Goal: Navigation & Orientation: Find specific page/section

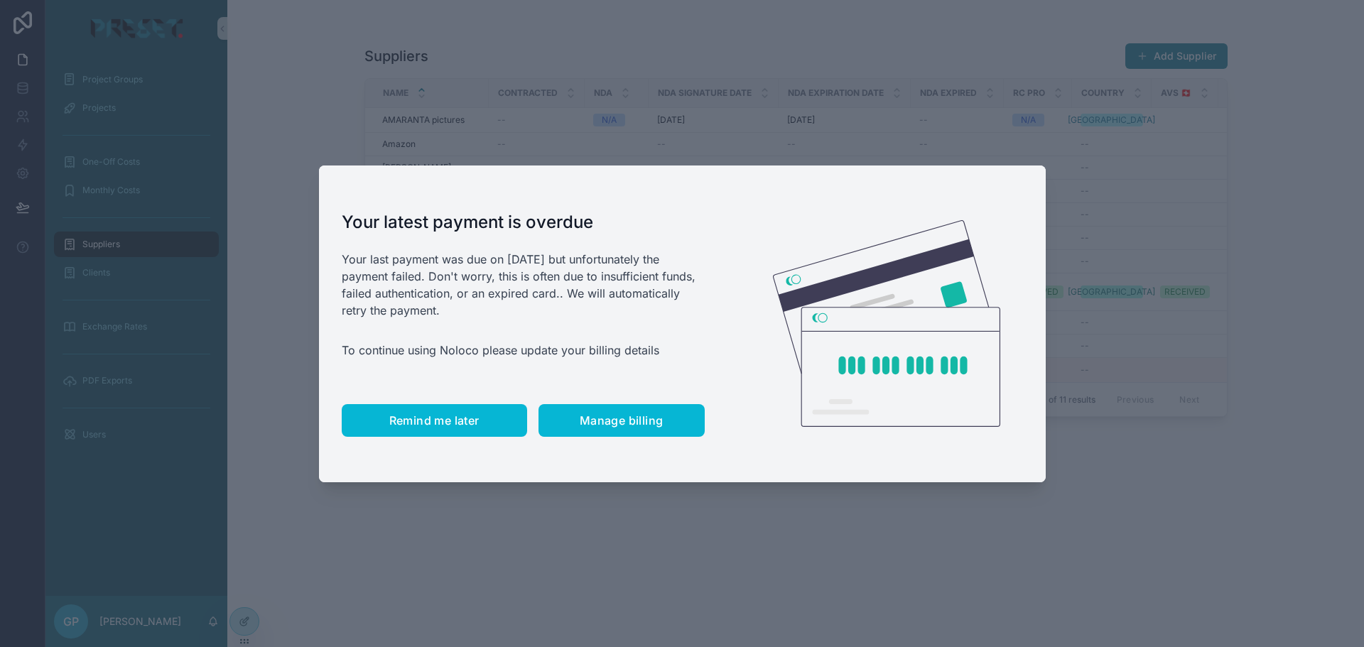
click at [456, 424] on span "Remind me later" at bounding box center [434, 420] width 90 height 14
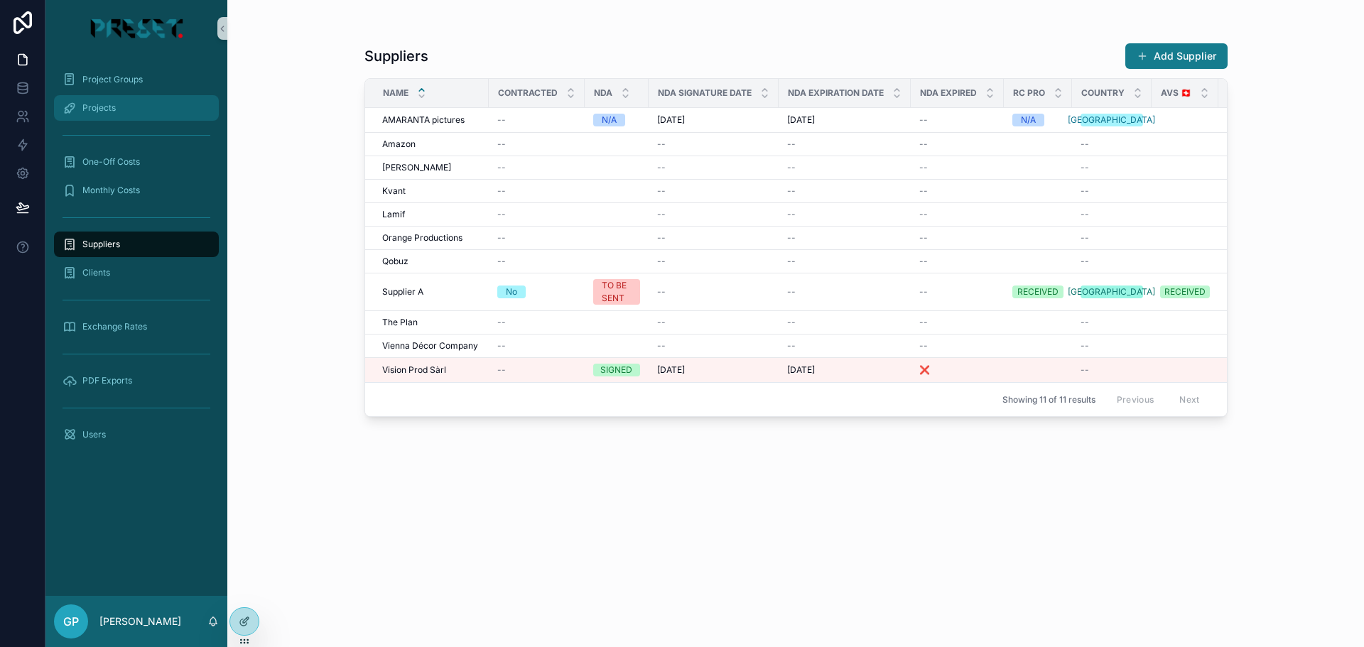
click at [102, 102] on span "Projects" at bounding box center [98, 107] width 33 height 11
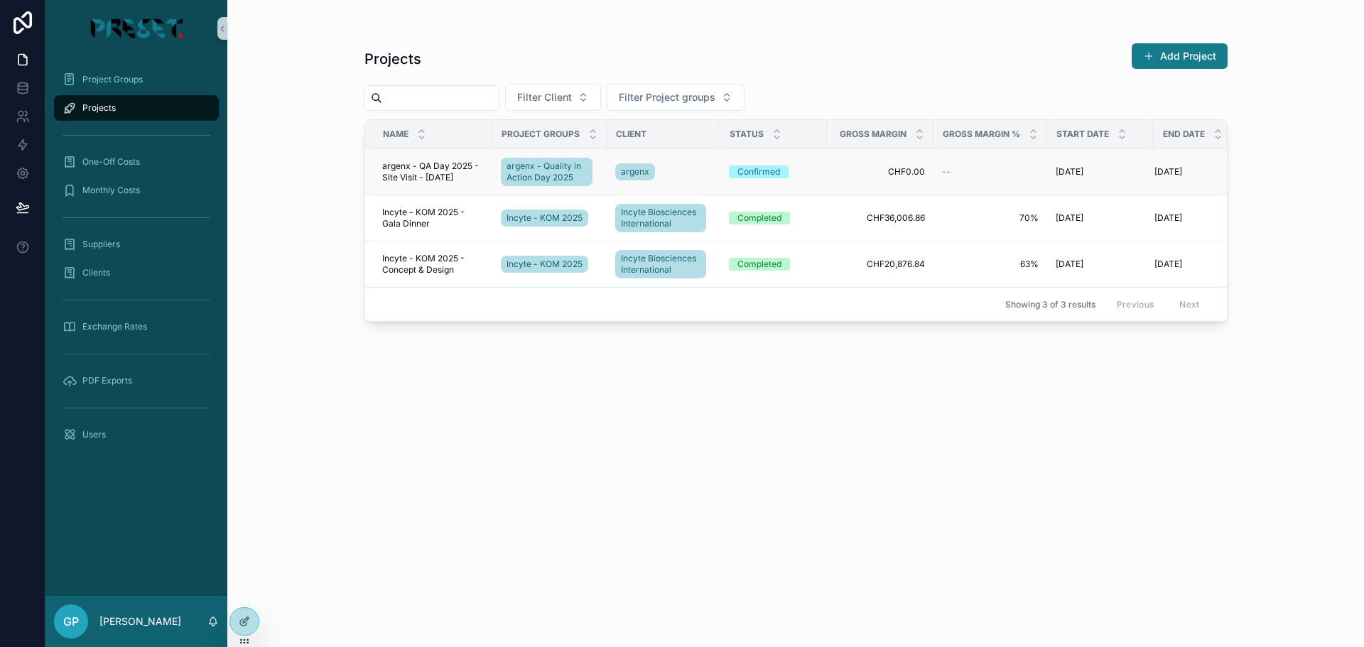
click at [426, 162] on span "argenx - QA Day 2025 - Site Visit - [DATE]" at bounding box center [433, 172] width 102 height 23
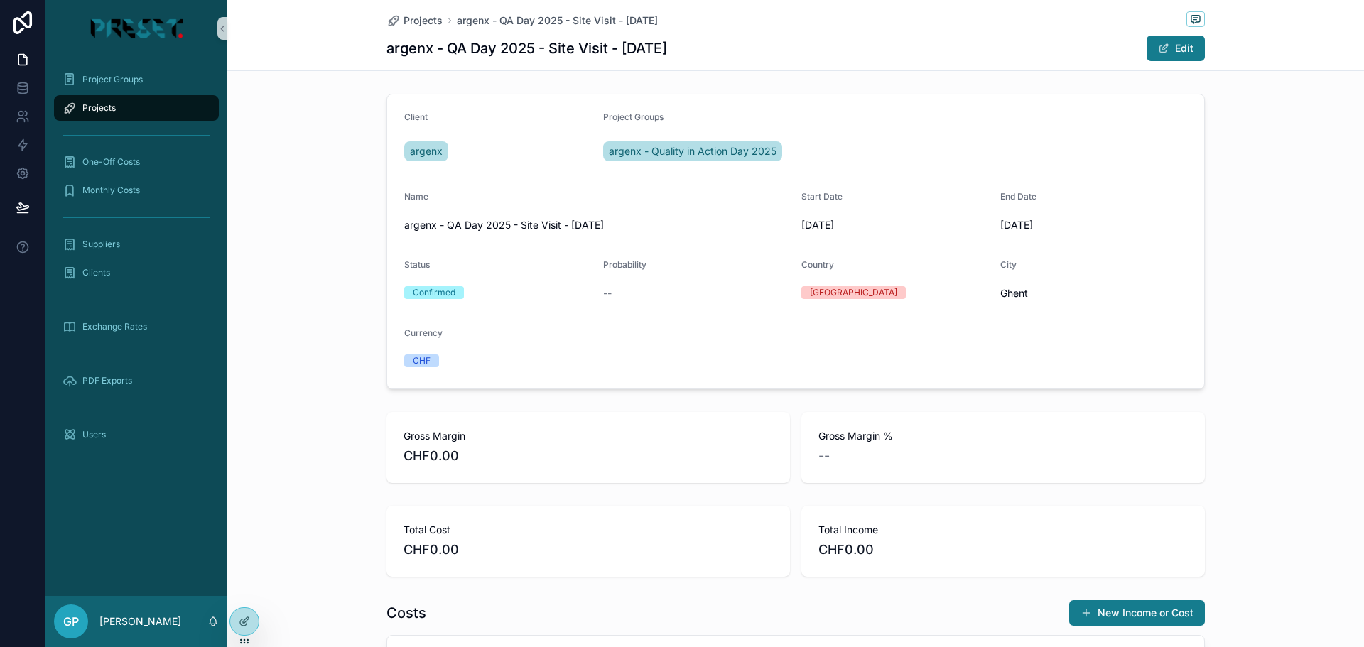
click at [132, 102] on div "Projects" at bounding box center [137, 108] width 148 height 23
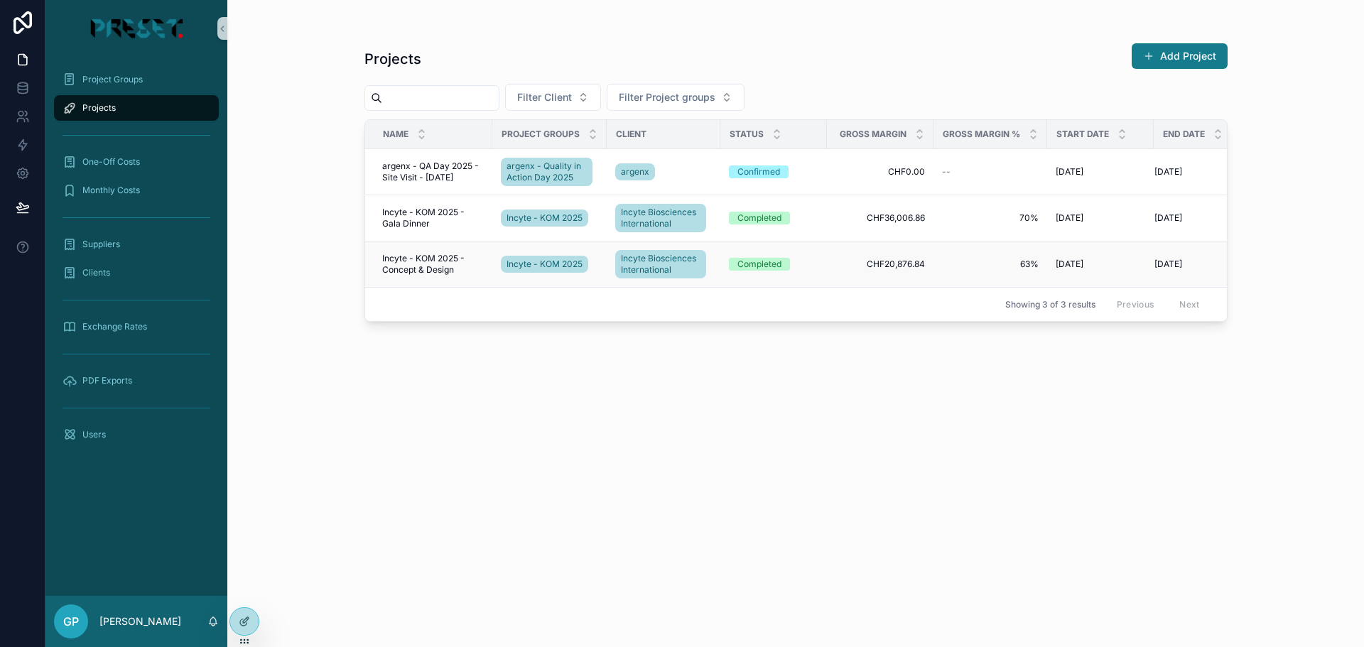
click at [407, 269] on span "Incyte - KOM 2025 - Concept & Design" at bounding box center [433, 264] width 102 height 23
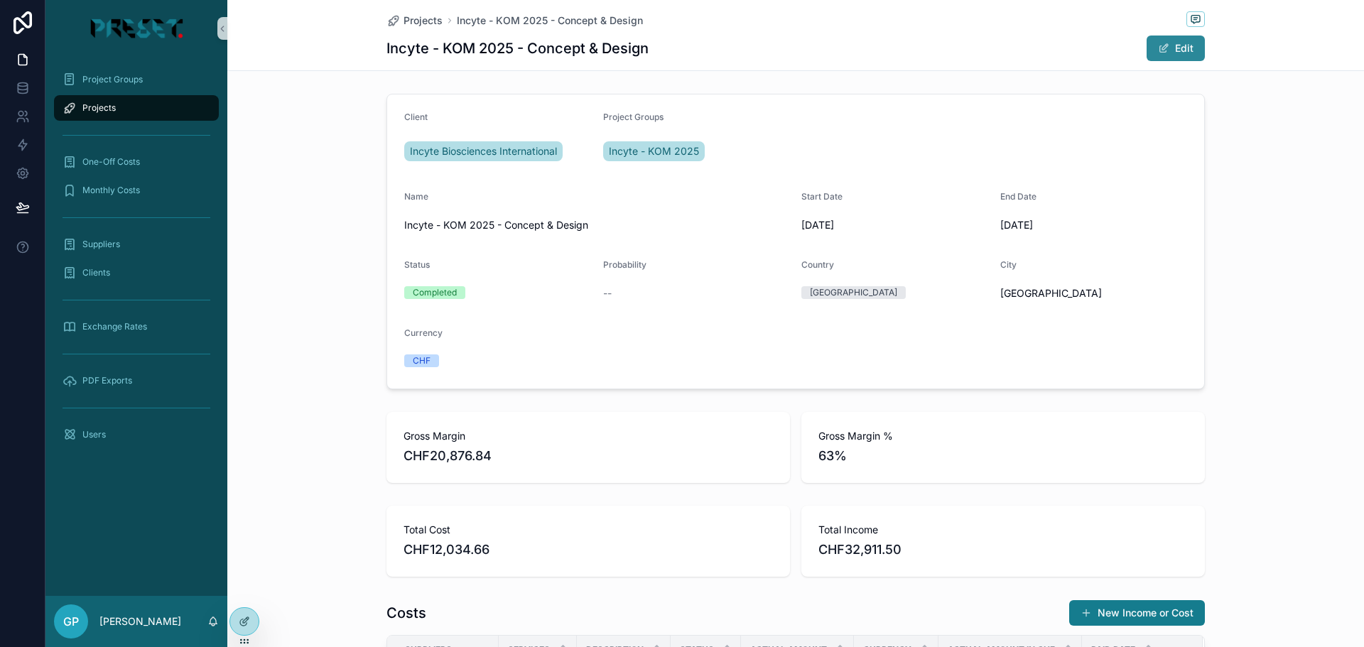
click at [1163, 45] on span "scrollable content" at bounding box center [1163, 48] width 11 height 11
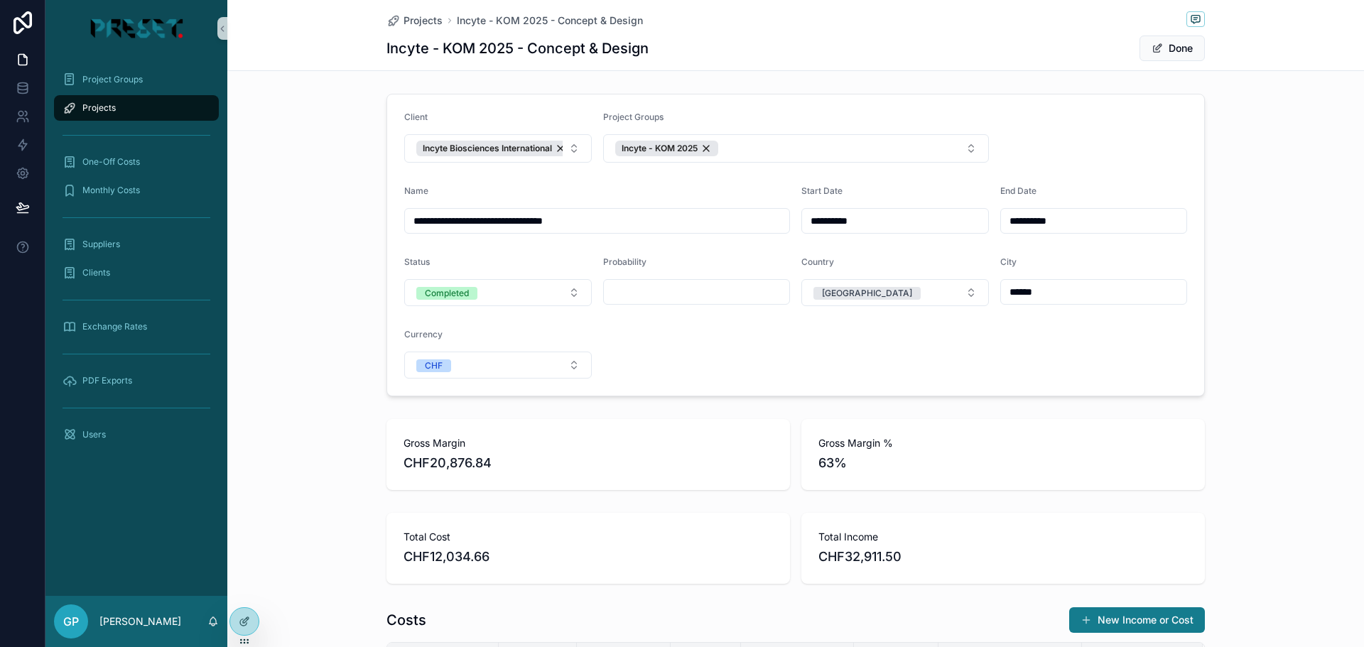
click at [104, 105] on span "Projects" at bounding box center [98, 107] width 33 height 11
